Goal: Task Accomplishment & Management: Use online tool/utility

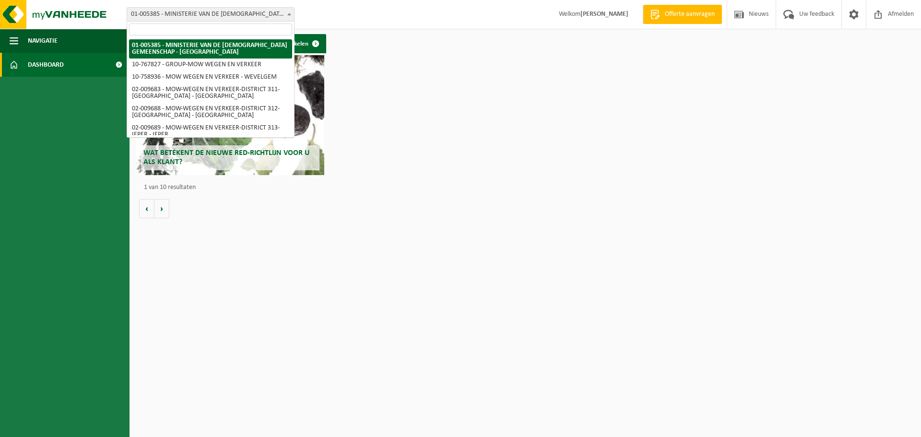
click at [278, 15] on span "01-005385 - MINISTERIE VAN DE [DEMOGRAPHIC_DATA] GEMEENSCHAP - [GEOGRAPHIC_DATA]" at bounding box center [210, 14] width 167 height 13
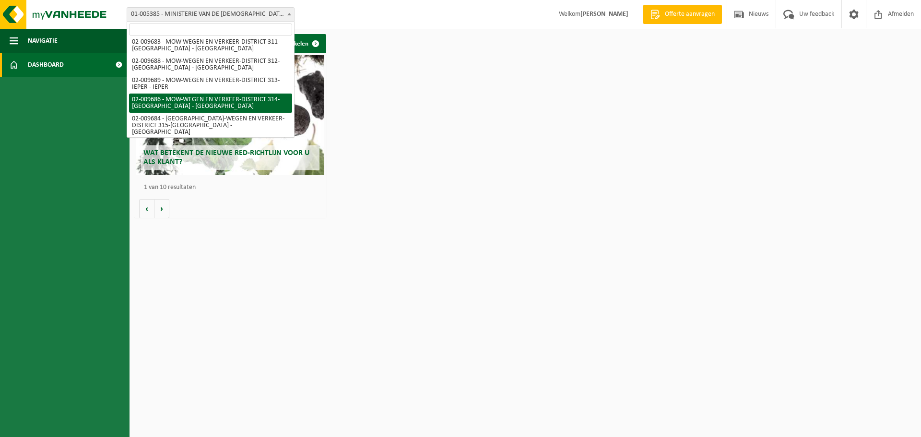
scroll to position [48, 0]
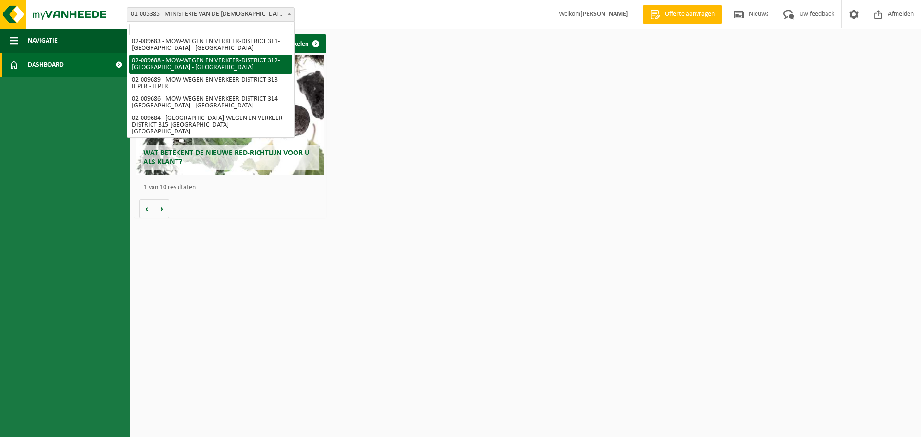
select select "1850"
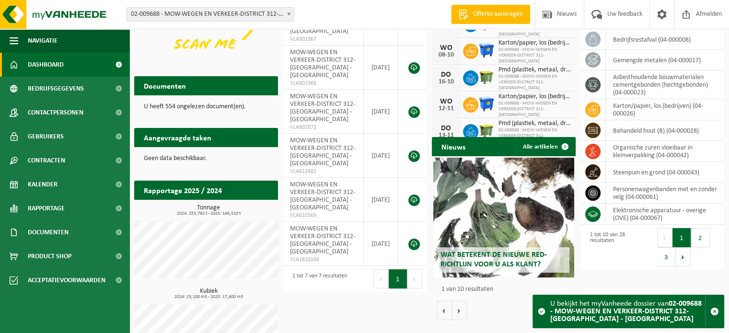
scroll to position [38, 0]
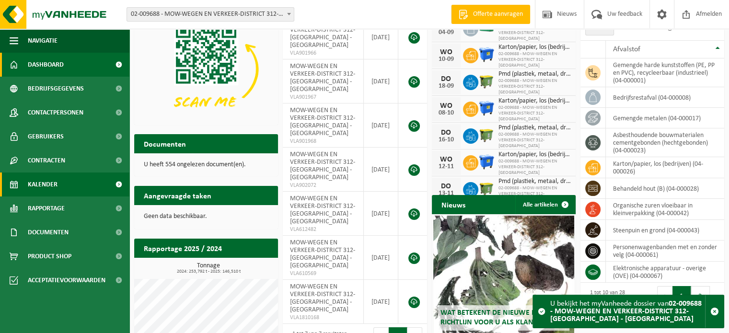
click at [52, 187] on span "Kalender" at bounding box center [43, 185] width 30 height 24
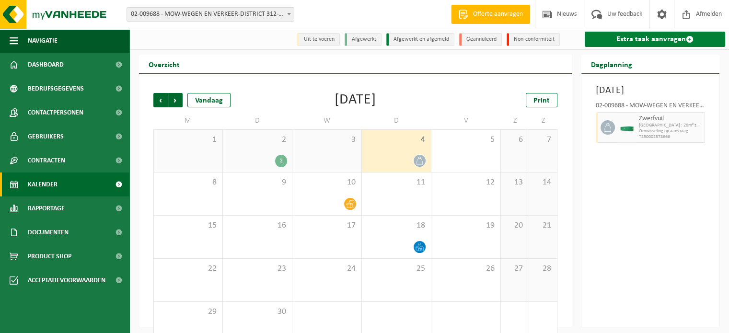
click at [640, 37] on link "Extra taak aanvragen" at bounding box center [655, 39] width 140 height 15
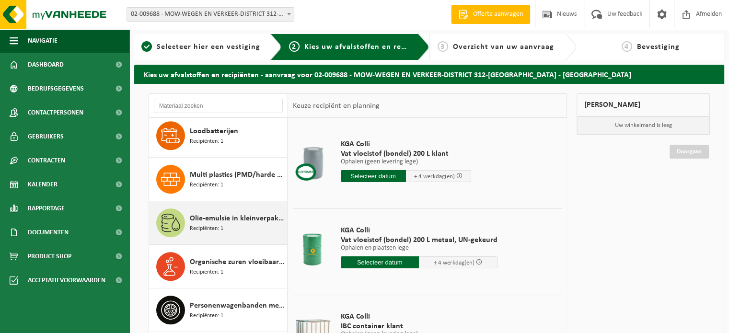
scroll to position [719, 0]
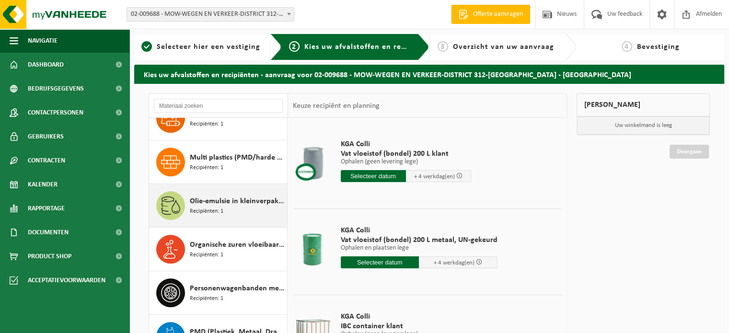
click at [237, 208] on div "Olie-emulsie in kleinverpakking Recipiënten: 1" at bounding box center [237, 205] width 95 height 29
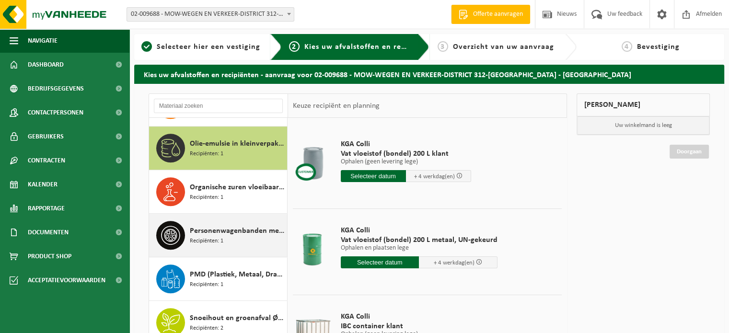
scroll to position [784, 0]
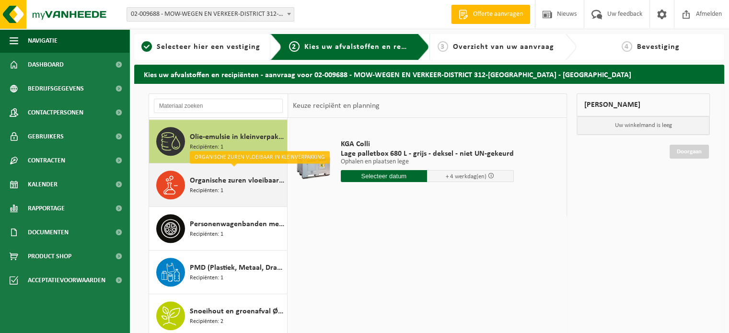
click at [232, 190] on div "Organische zuren vloeibaar in kleinverpakking Recipiënten: 1" at bounding box center [237, 185] width 95 height 29
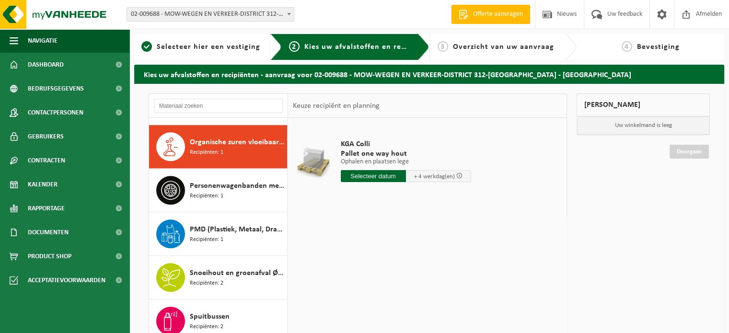
scroll to position [695, 0]
